Goal: Task Accomplishment & Management: Manage account settings

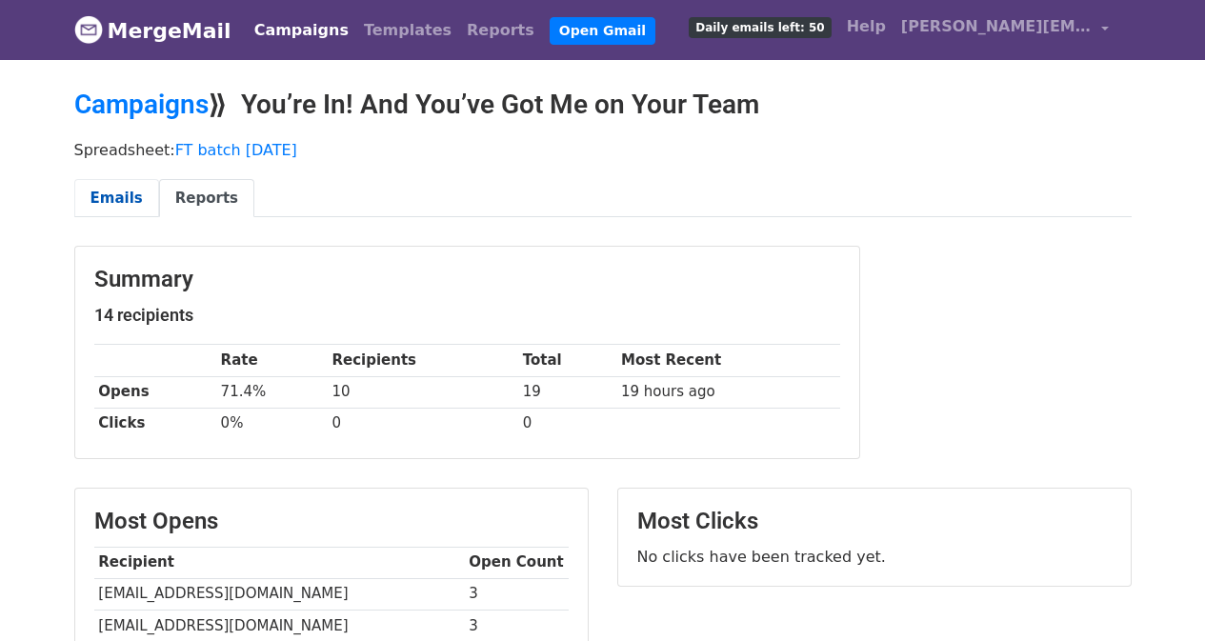
click at [120, 198] on link "Emails" at bounding box center [116, 198] width 85 height 39
click at [786, 27] on span "Daily emails left: 50" at bounding box center [760, 27] width 142 height 21
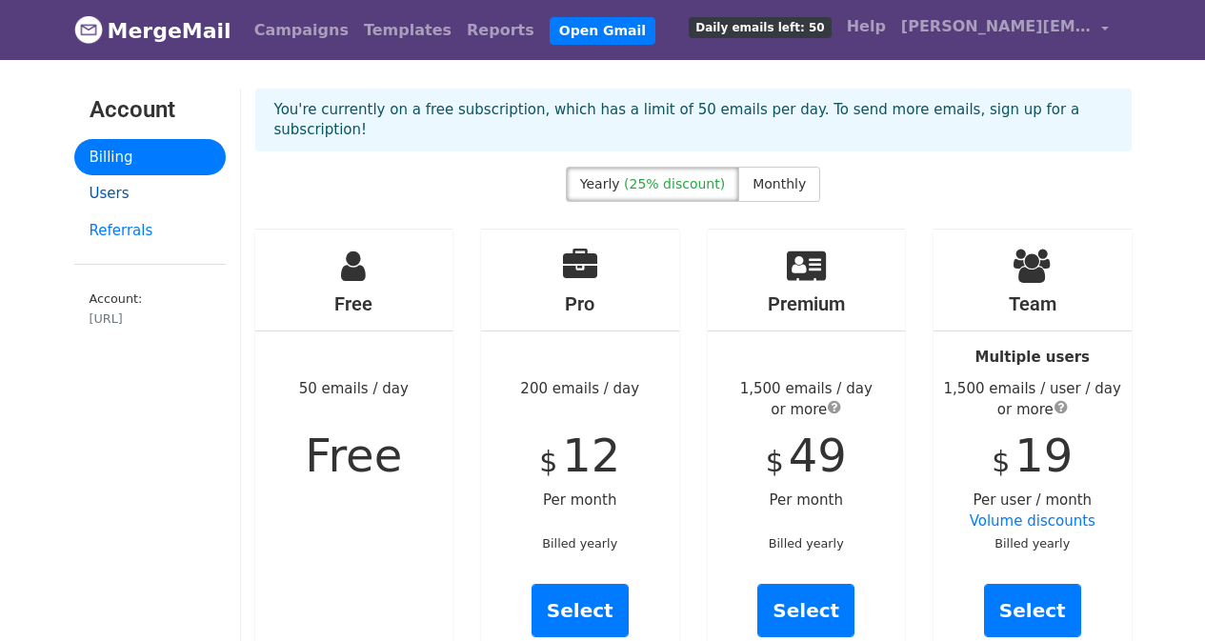
click at [105, 191] on link "Users" at bounding box center [149, 193] width 151 height 37
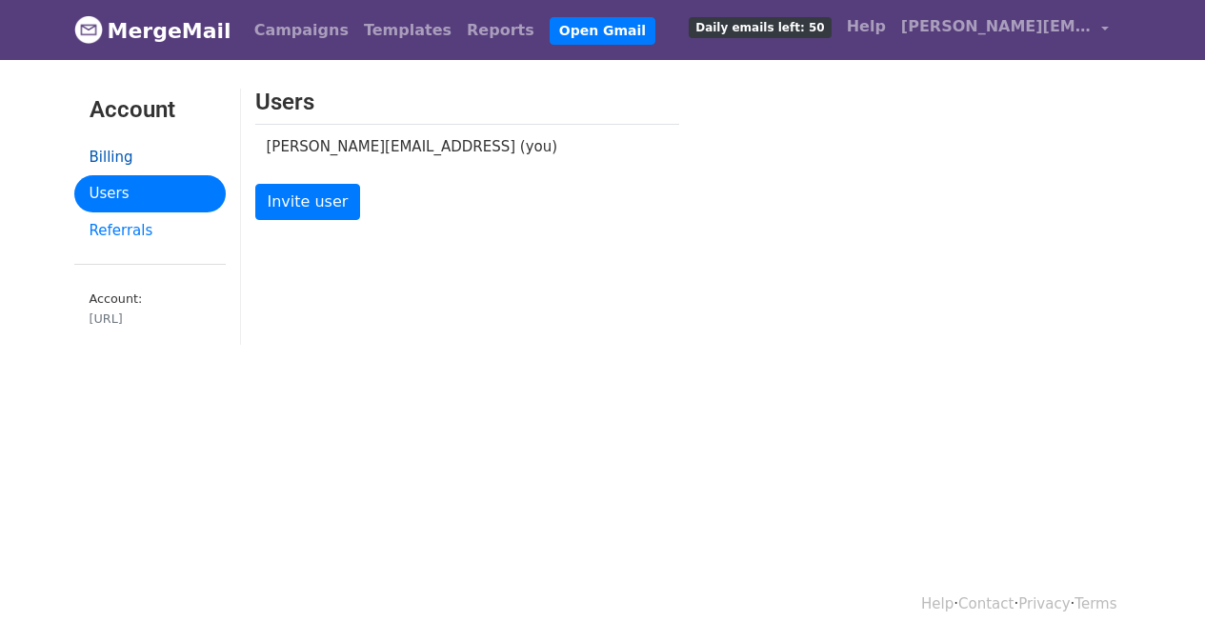
click at [111, 155] on link "Billing" at bounding box center [149, 157] width 151 height 37
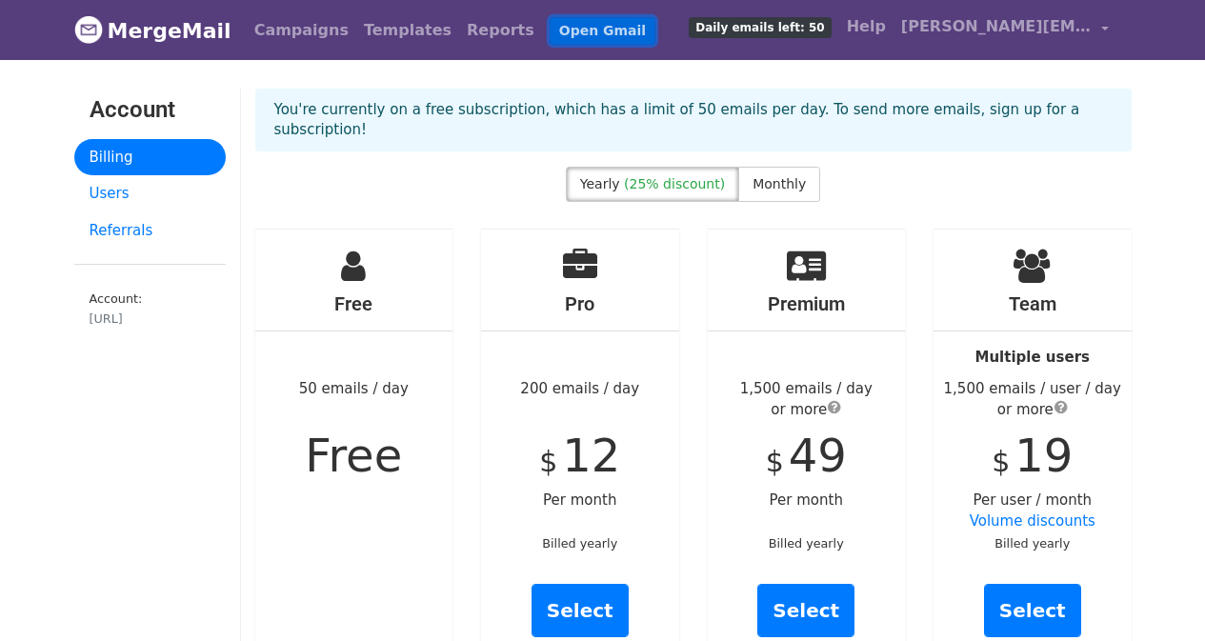
click at [550, 31] on link "Open Gmail" at bounding box center [603, 31] width 106 height 28
